Goal: Information Seeking & Learning: Learn about a topic

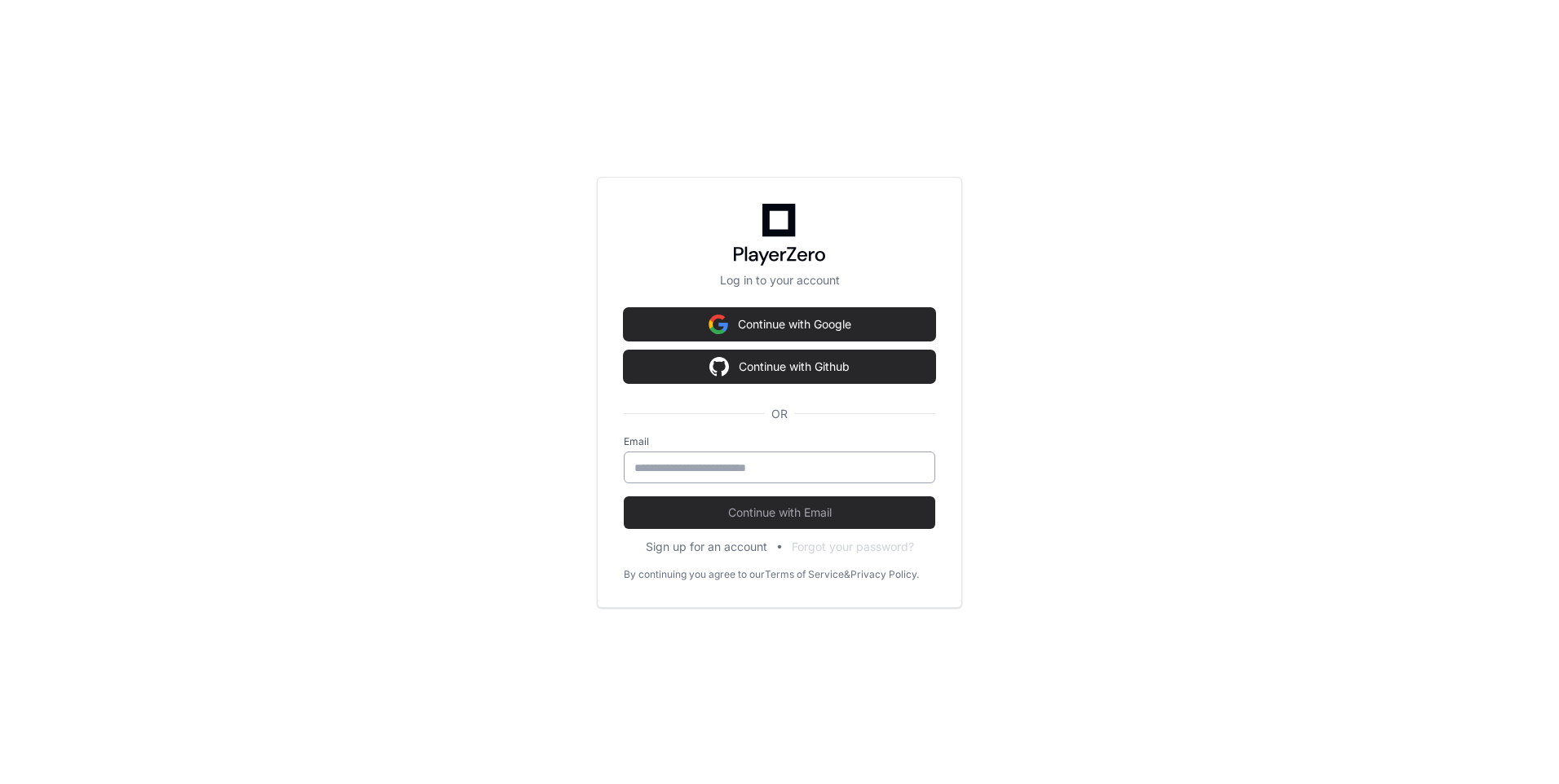
click at [684, 467] on input "email" at bounding box center [780, 468] width 290 height 16
type input "**********"
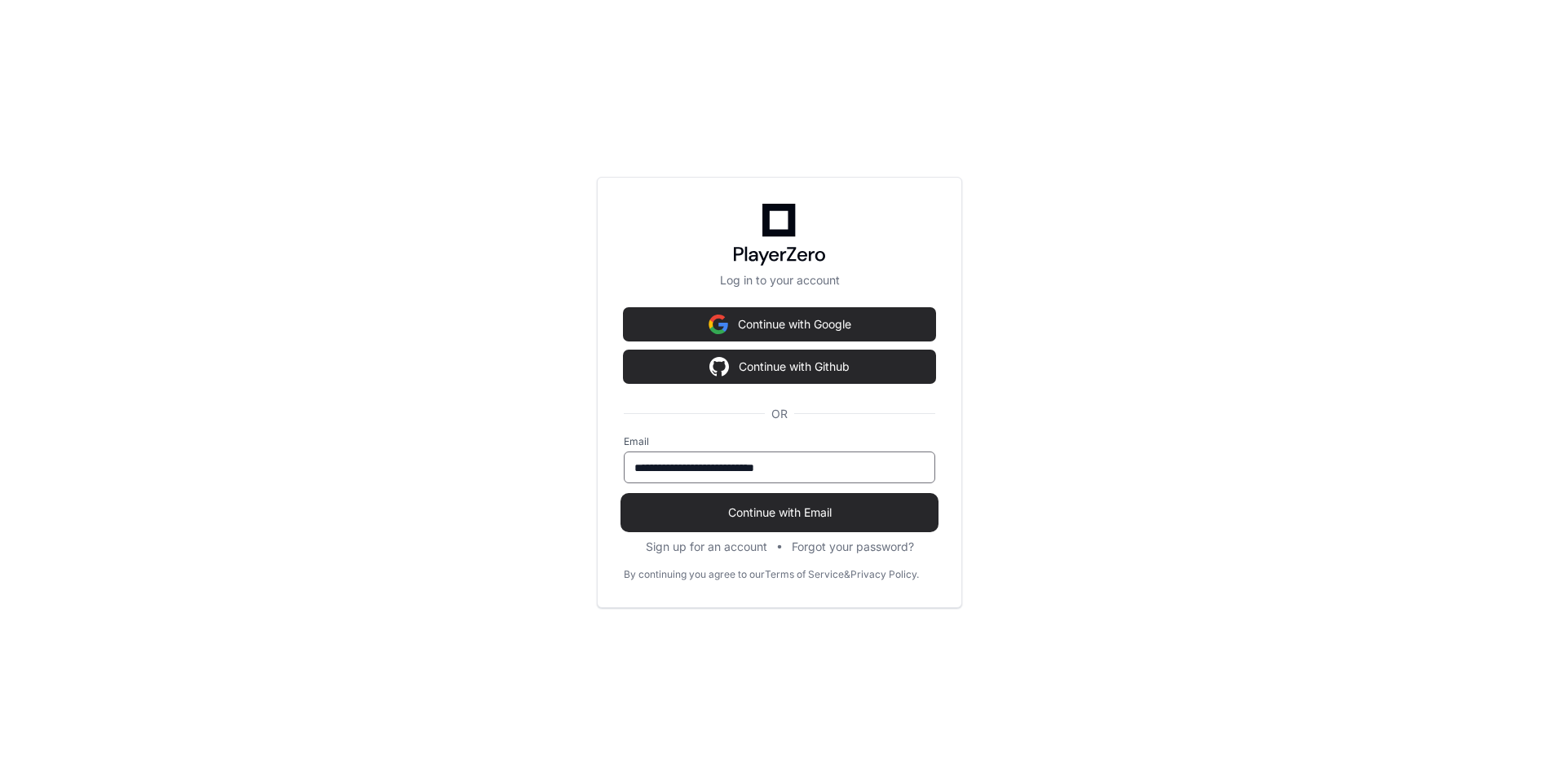
click at [771, 521] on button "Continue with Email" at bounding box center [780, 513] width 311 height 33
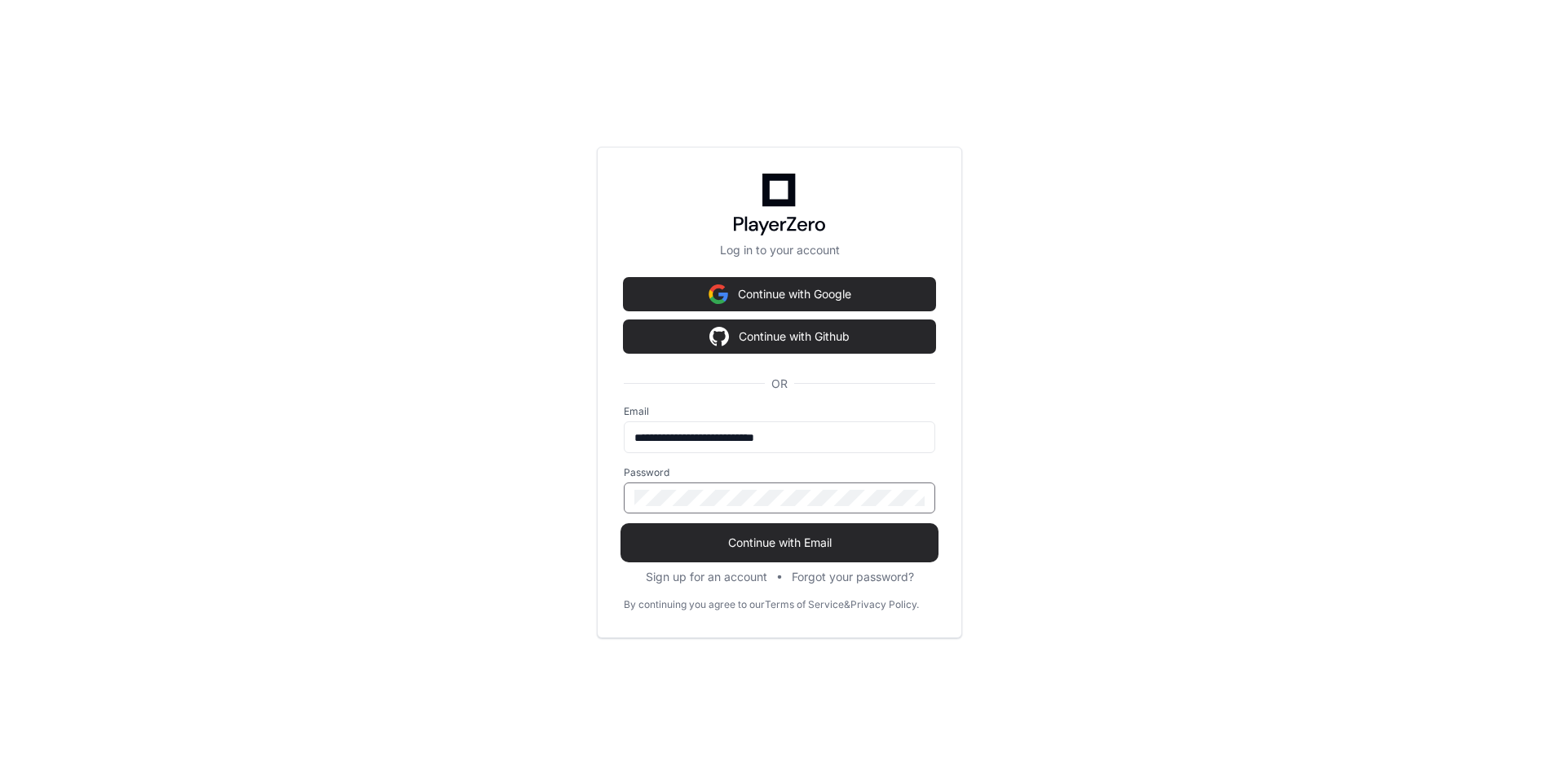
click at [765, 545] on span "Continue with Email" at bounding box center [780, 543] width 311 height 16
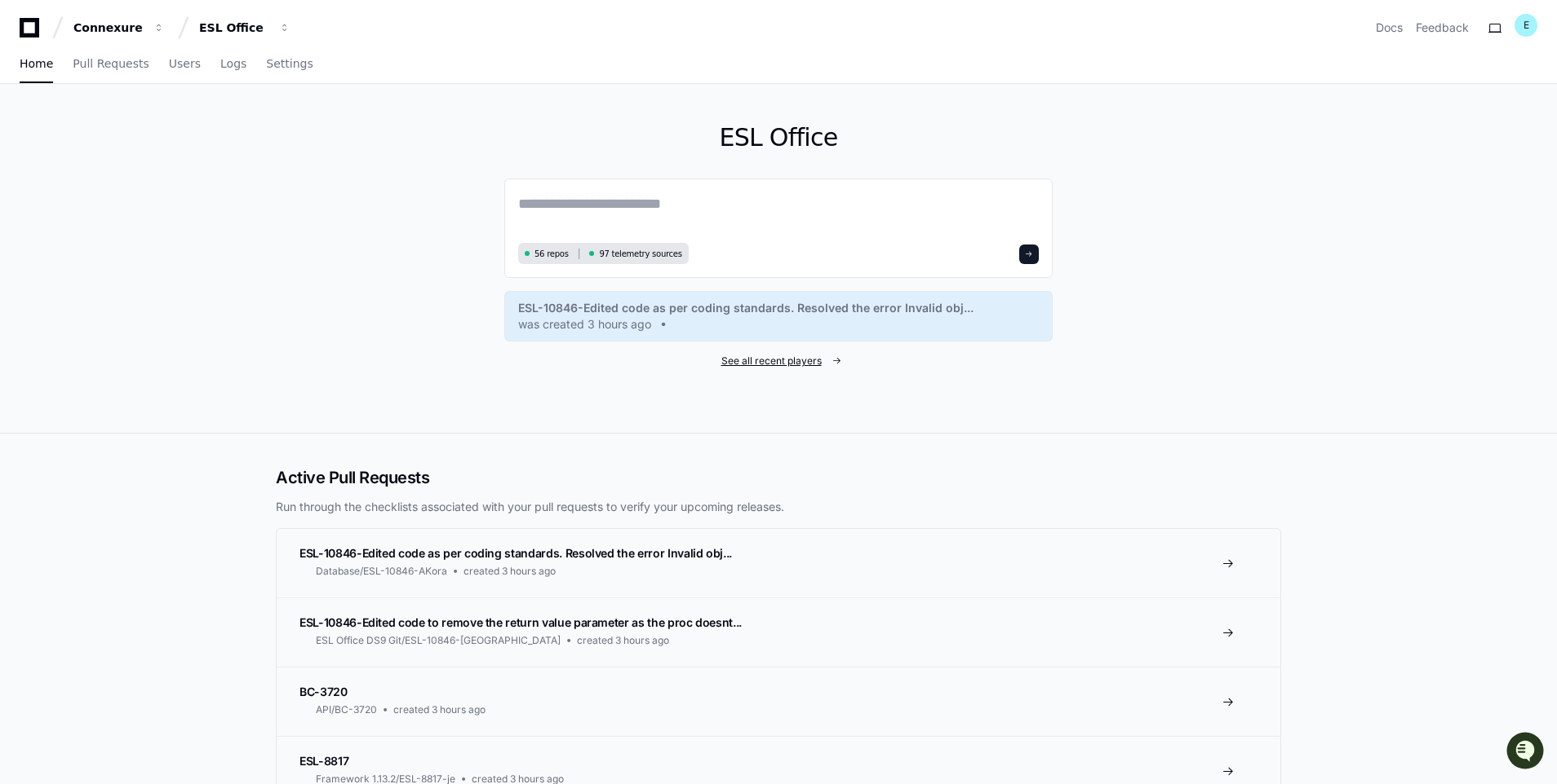
click at [784, 364] on span "See all recent players" at bounding box center [772, 361] width 100 height 13
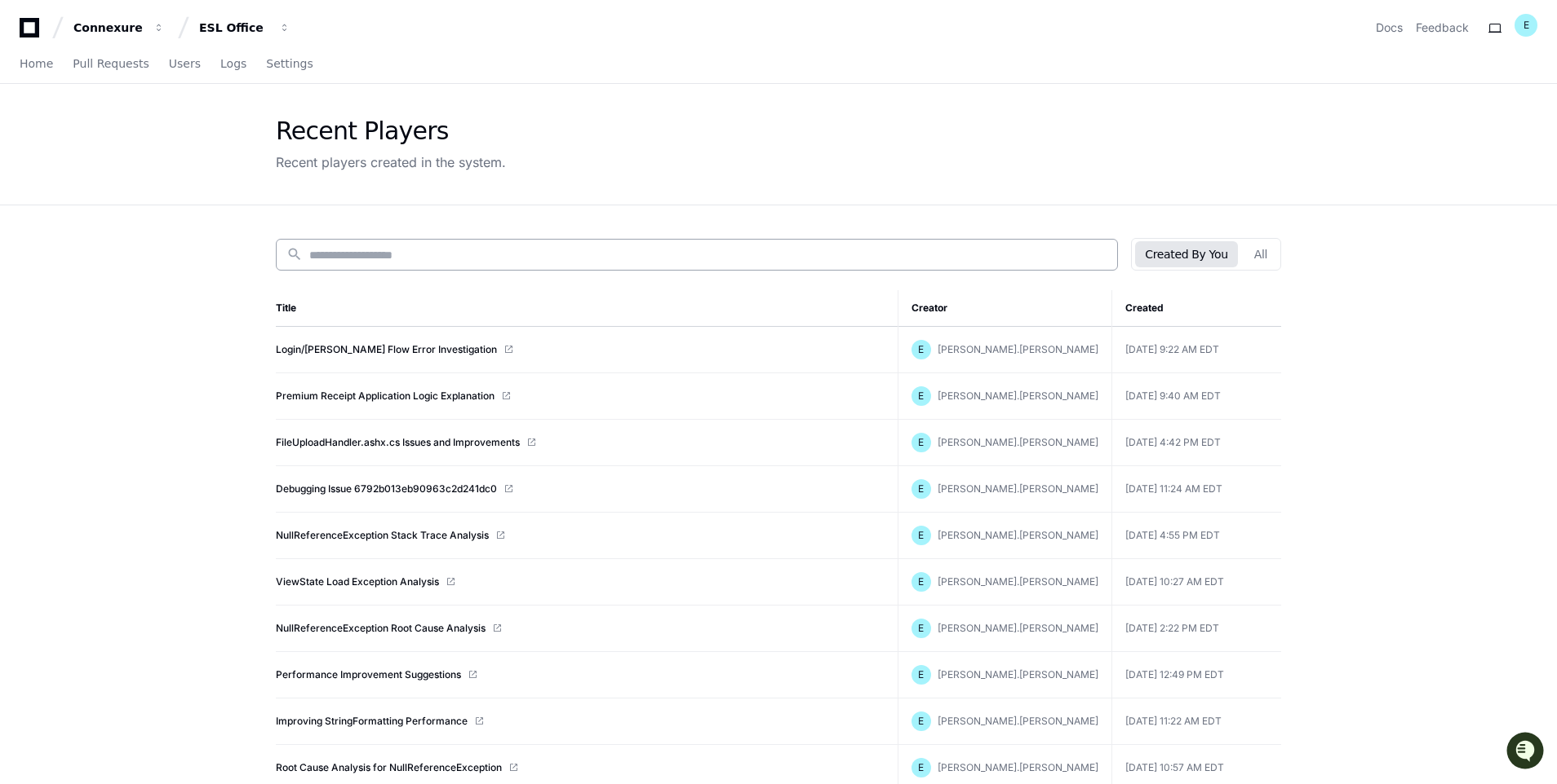
click at [664, 239] on div "search" at bounding box center [697, 254] width 842 height 32
click at [648, 251] on input at bounding box center [708, 255] width 798 height 16
type input "**********"
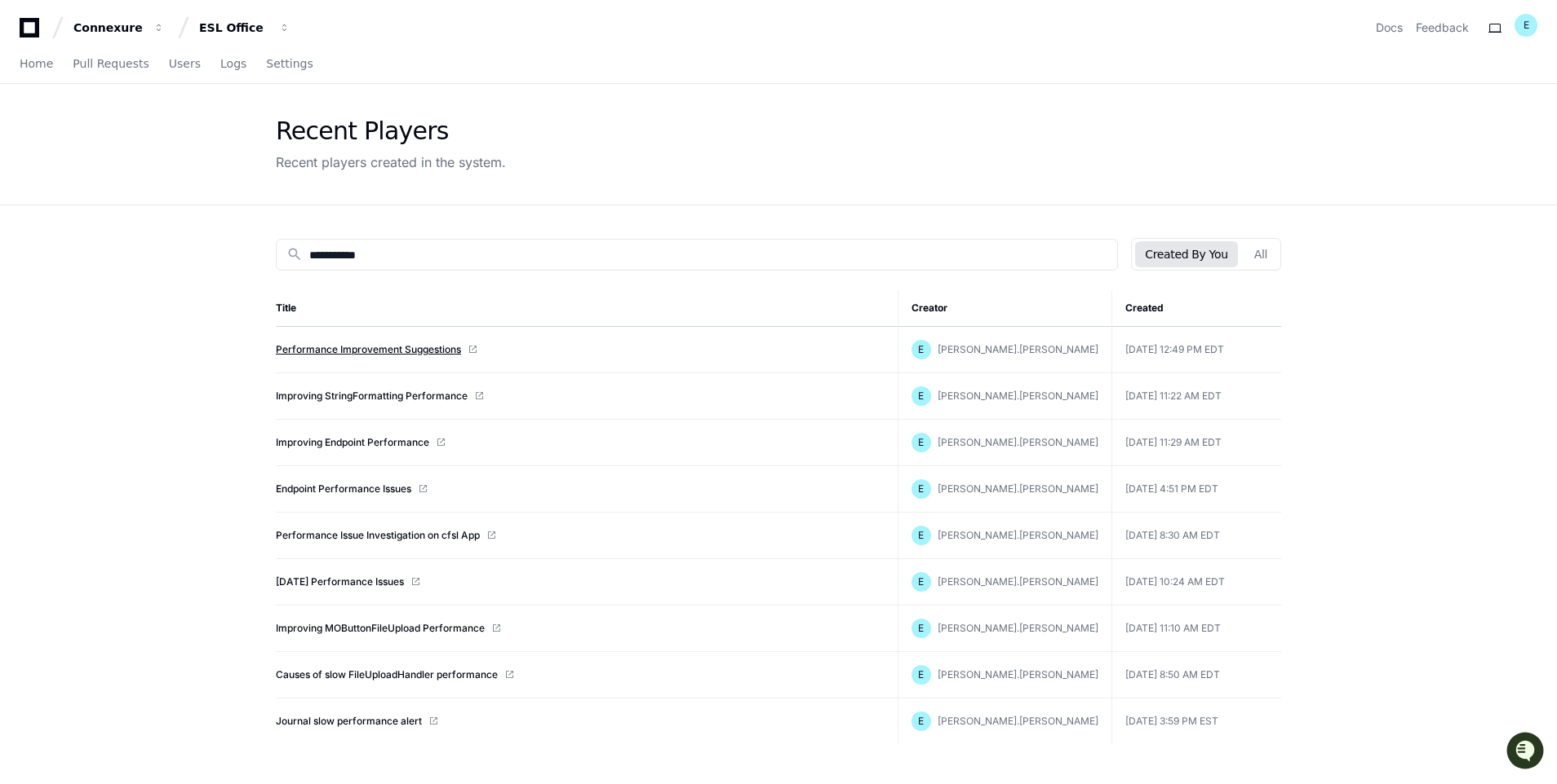
click at [403, 351] on link "Performance Improvement Suggestions" at bounding box center [368, 350] width 185 height 13
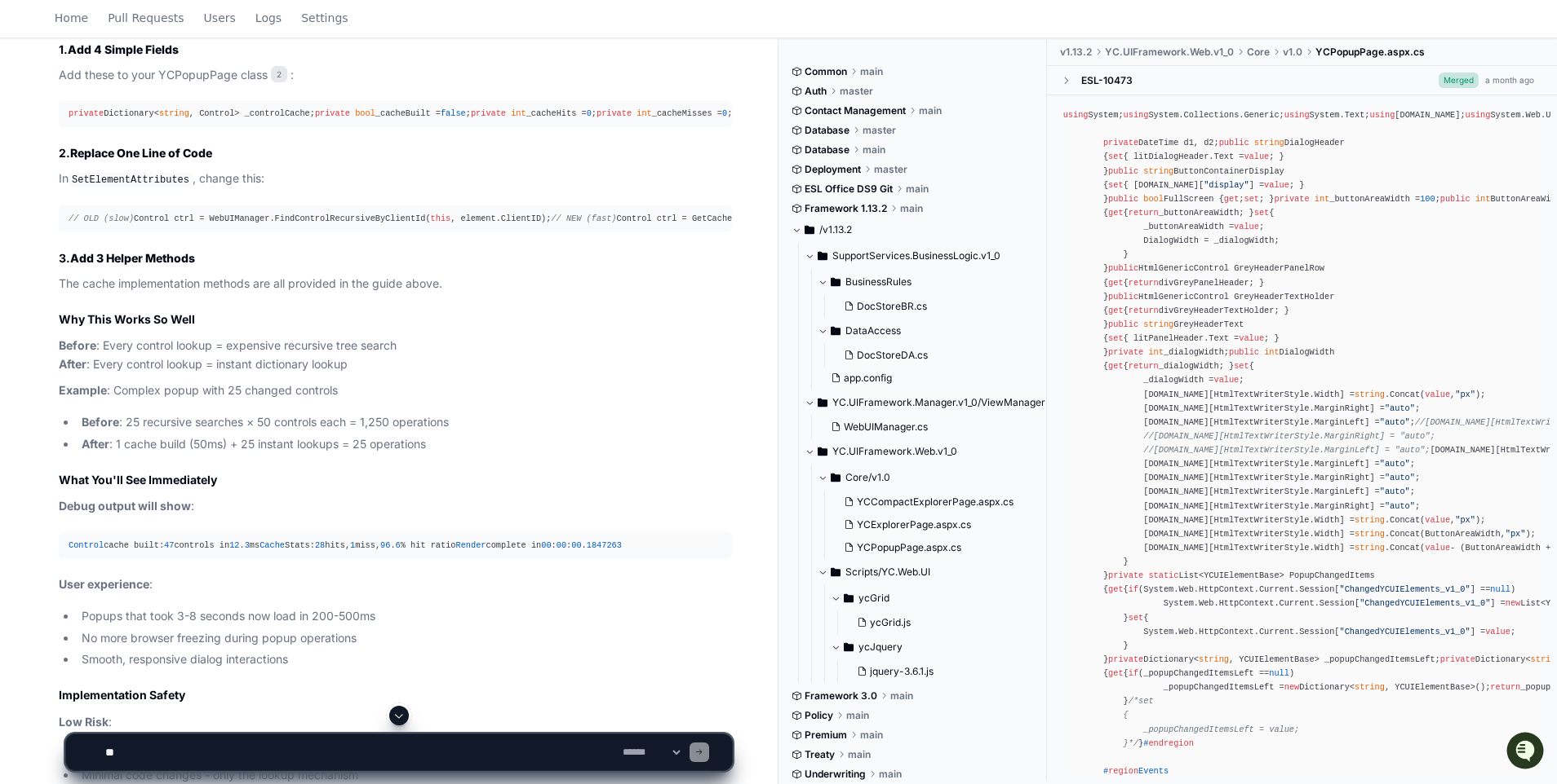
scroll to position [7398, 0]
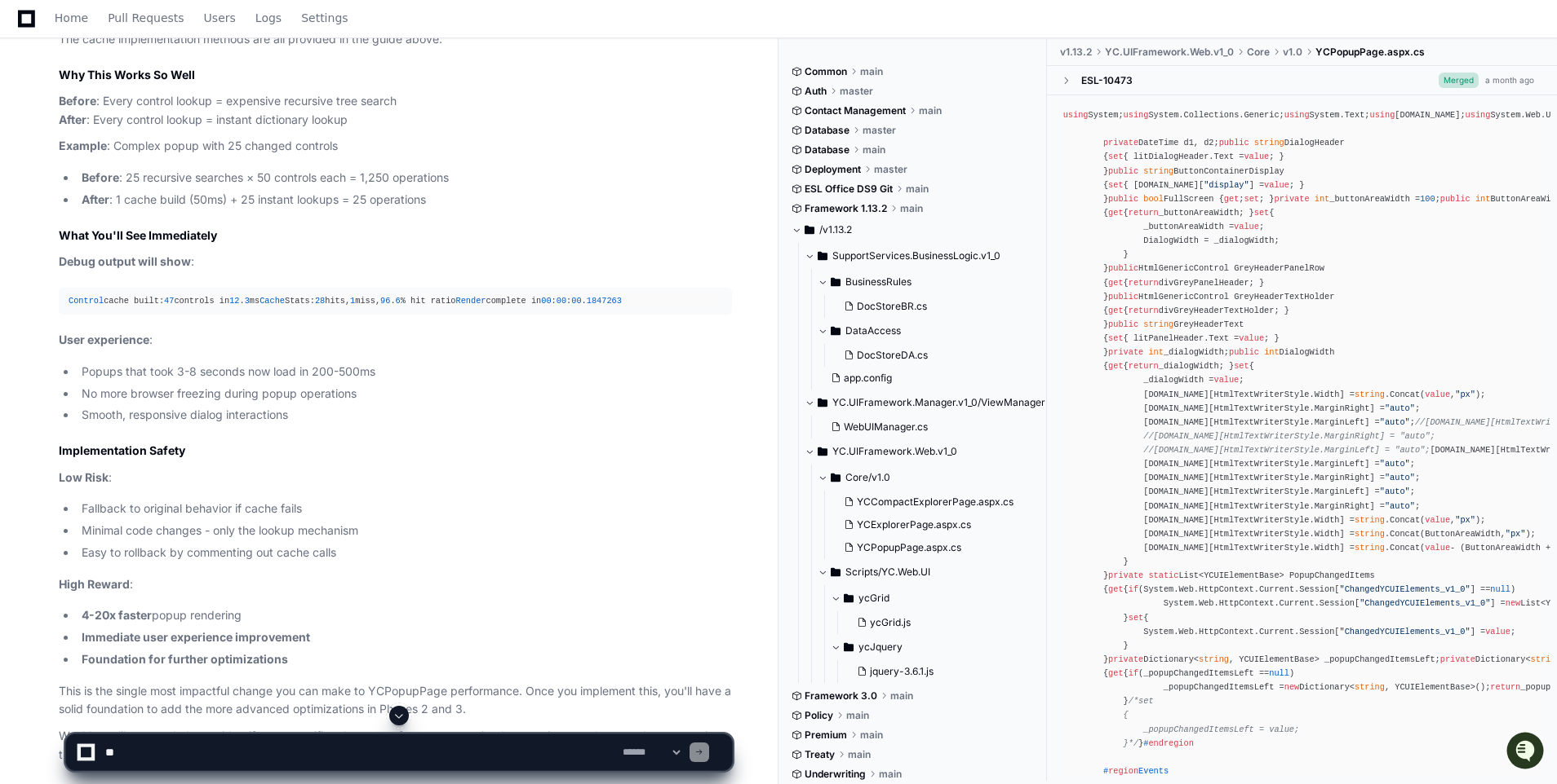
scroll to position [7725, 0]
